Goal: Transaction & Acquisition: Purchase product/service

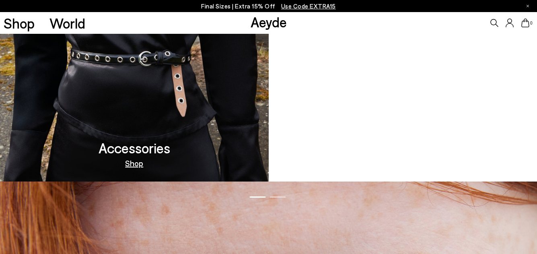
scroll to position [523, 0]
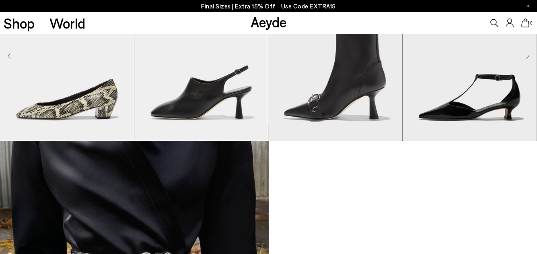
click at [16, 26] on link "Shop" at bounding box center [19, 23] width 31 height 14
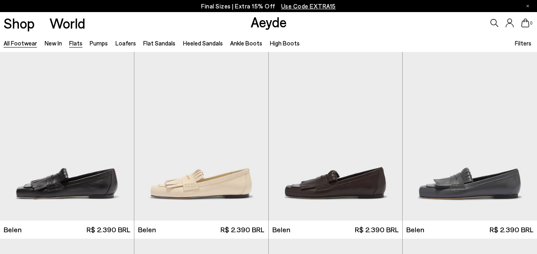
click at [75, 44] on link "Flats" at bounding box center [75, 42] width 13 height 7
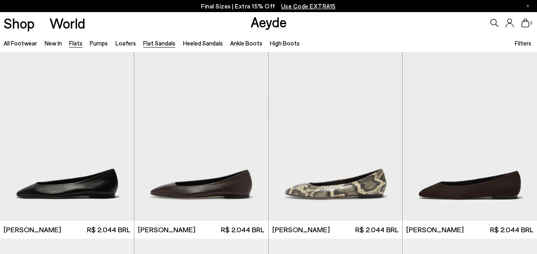
click at [154, 43] on link "Flat Sandals" at bounding box center [159, 42] width 32 height 7
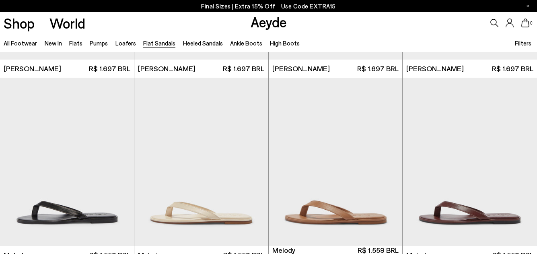
scroll to position [362, 0]
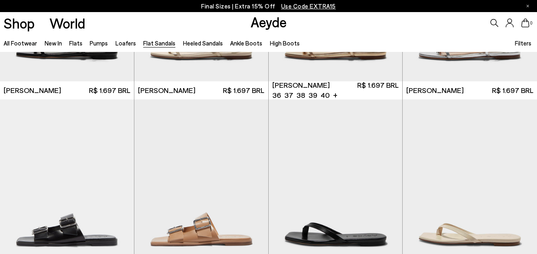
scroll to position [724, 0]
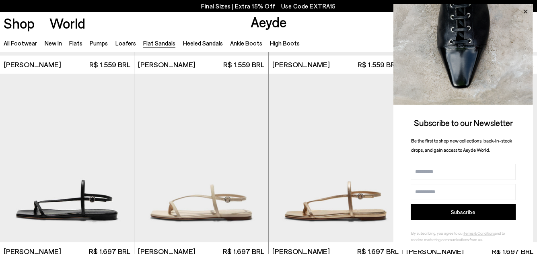
click at [525, 12] on icon at bounding box center [525, 12] width 4 height 4
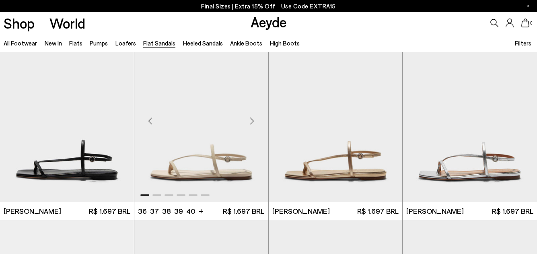
scroll to position [563, 0]
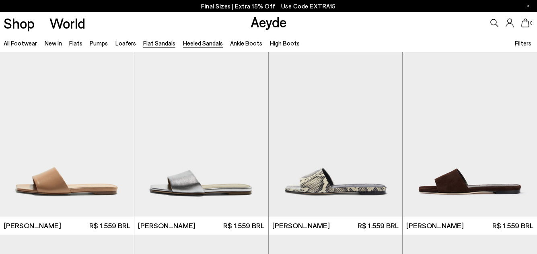
click at [208, 41] on link "Heeled Sandals" at bounding box center [203, 42] width 40 height 7
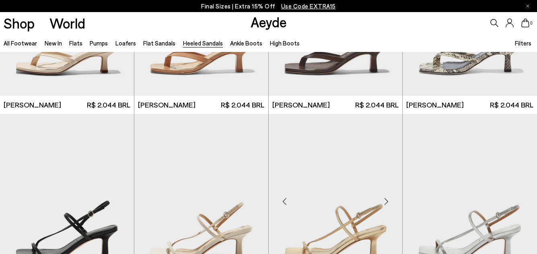
scroll to position [563, 0]
